Goal: Check status

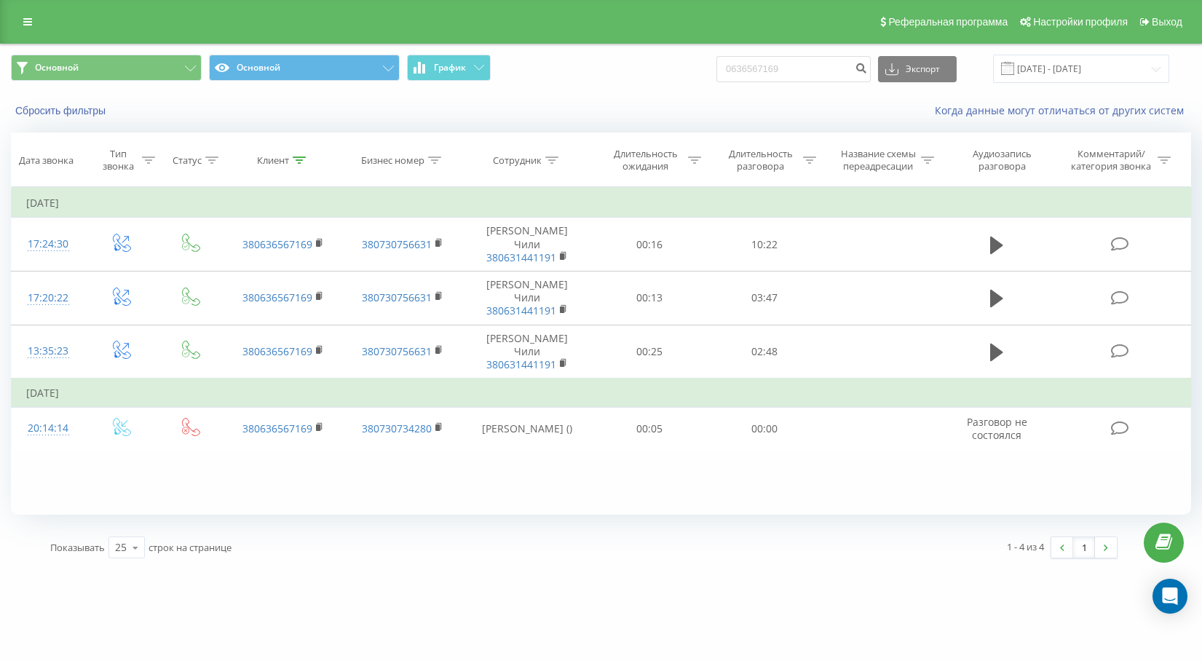
click at [701, 68] on div "Основной Основной График 0636567169 Экспорт .csv .xls .xlsx 01.01.2016 - 06.02.…" at bounding box center [601, 69] width 1181 height 28
drag, startPoint x: 766, startPoint y: 68, endPoint x: 743, endPoint y: 66, distance: 23.4
click at [743, 66] on div "Основной Основной График 380633584197 Экспорт .csv .xls .xlsx 01.01.2016 - 06.0…" at bounding box center [601, 69] width 1181 height 28
type input "0633584197"
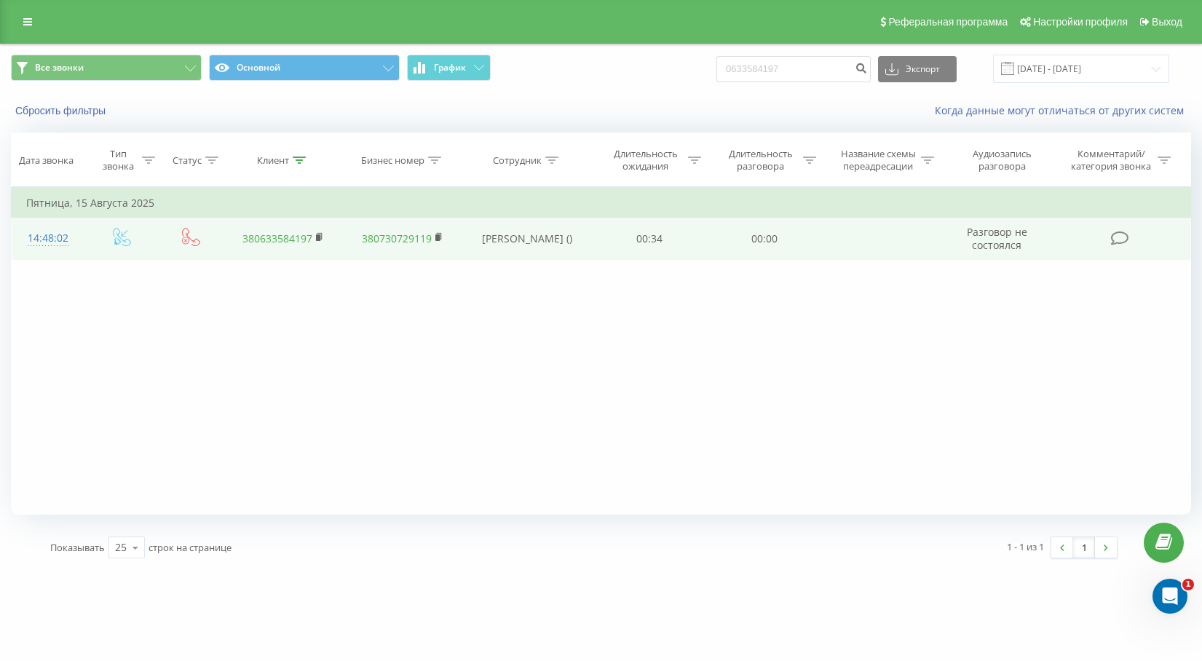
click at [861, 249] on td at bounding box center [881, 239] width 119 height 42
